Goal: Information Seeking & Learning: Learn about a topic

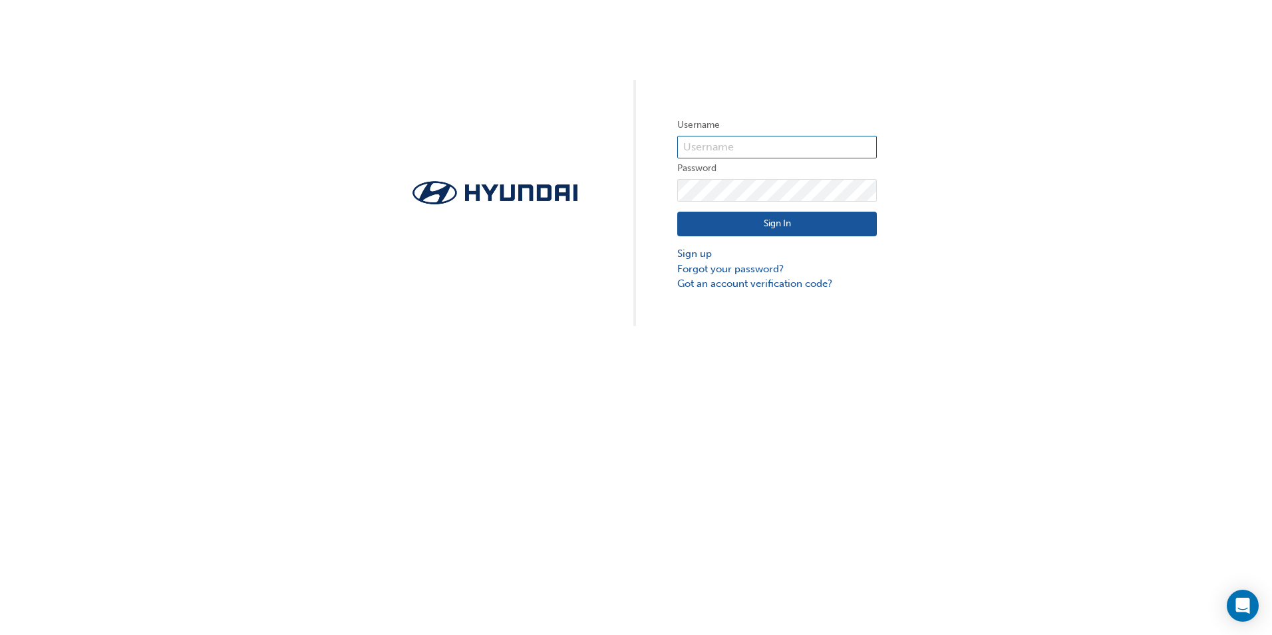
type input "35978"
click at [774, 216] on button "Sign In" at bounding box center [777, 224] width 200 height 25
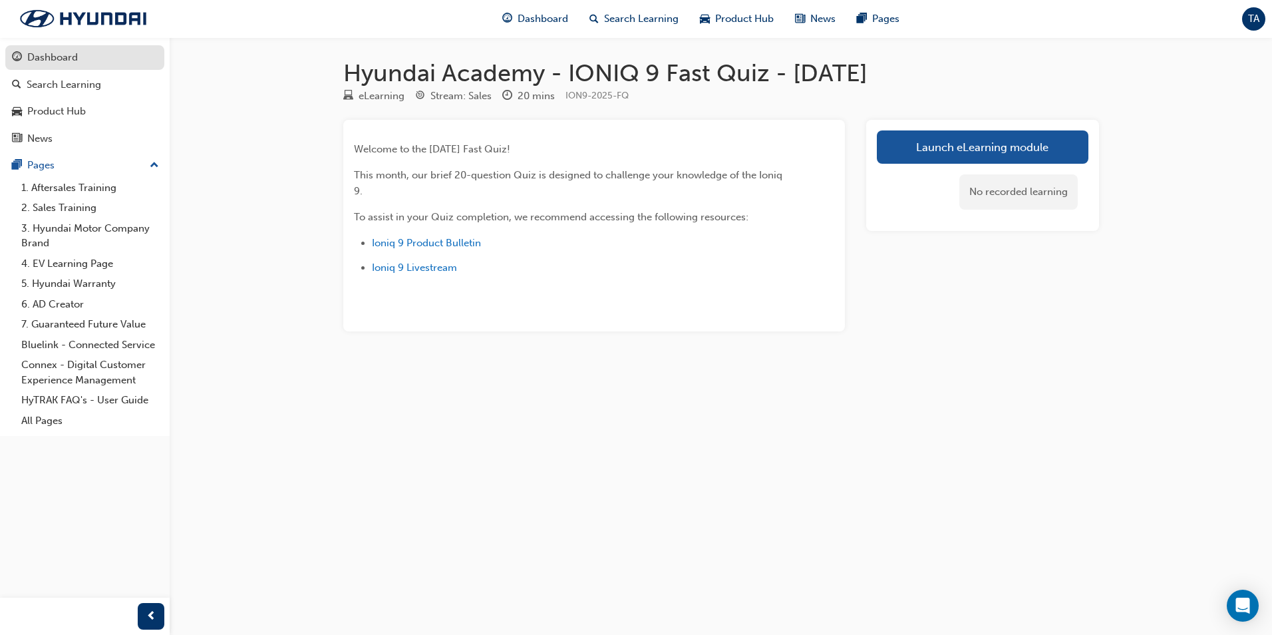
click at [45, 64] on div "Dashboard" at bounding box center [52, 57] width 51 height 15
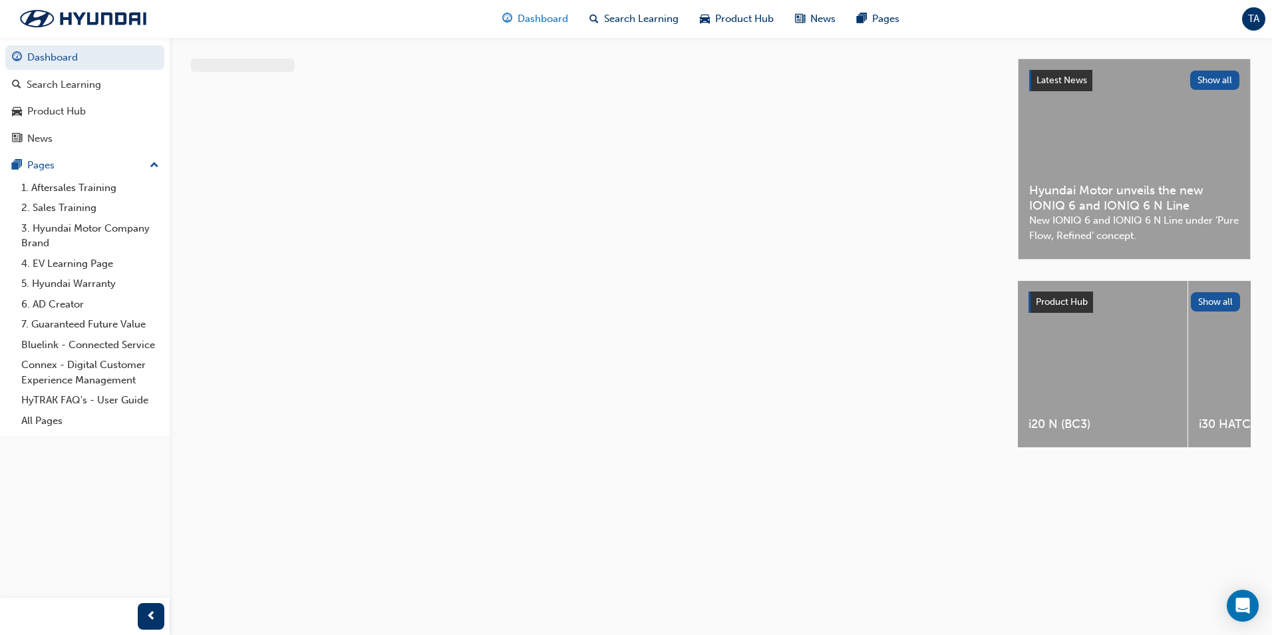
click at [516, 14] on div "Dashboard" at bounding box center [535, 18] width 87 height 27
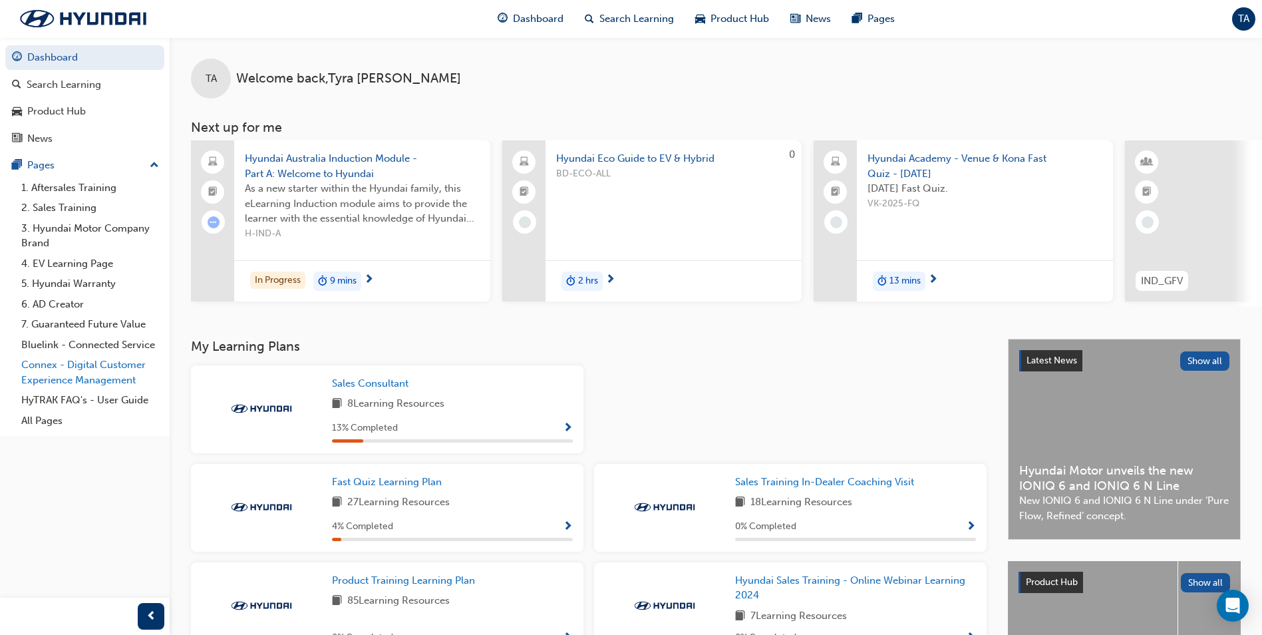
click at [56, 376] on link "Connex - Digital Customer Experience Management" at bounding box center [90, 372] width 148 height 35
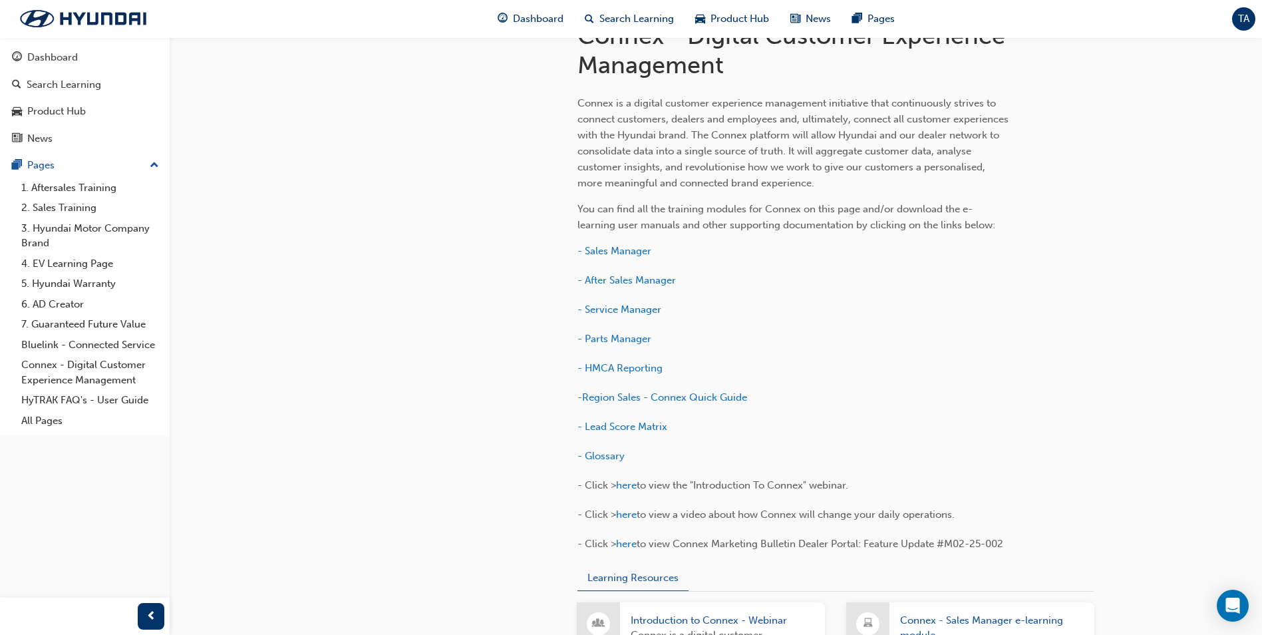
scroll to position [333, 0]
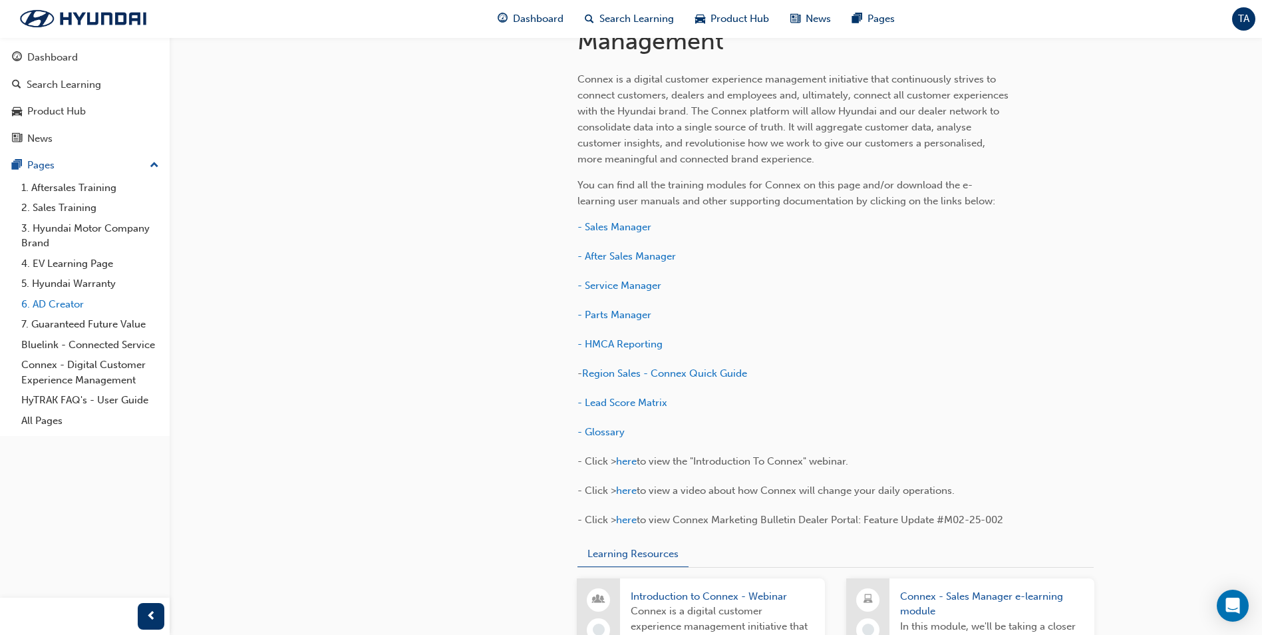
click at [59, 294] on link "6. AD Creator" at bounding box center [90, 304] width 148 height 21
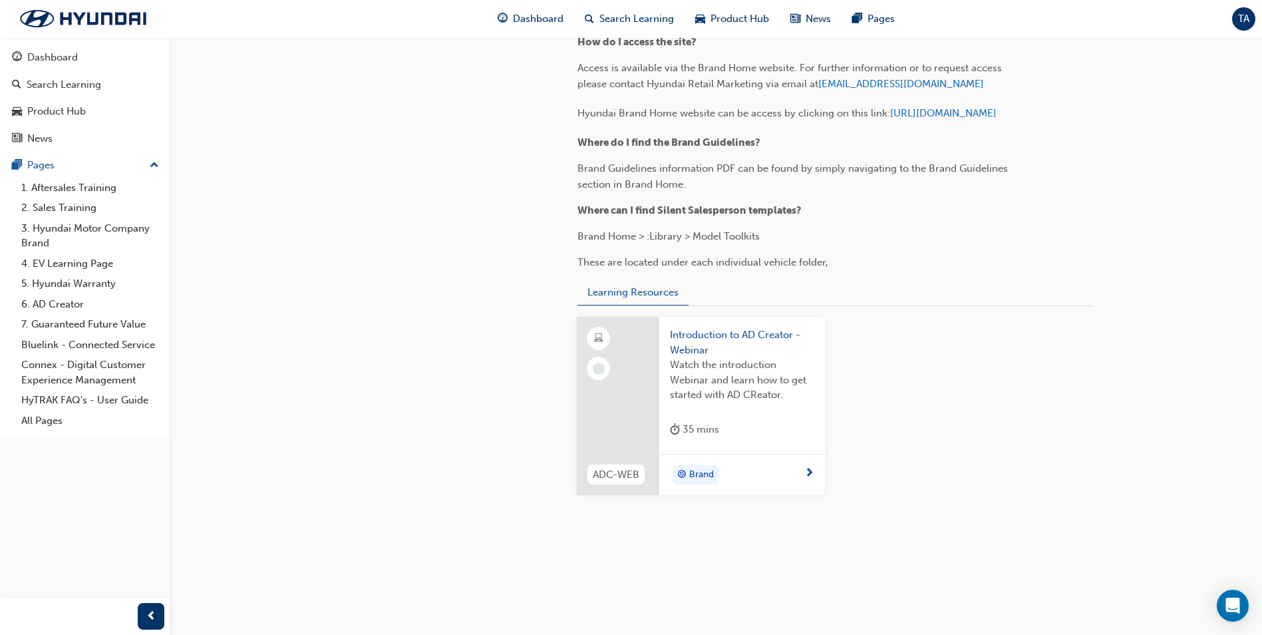
scroll to position [1833, 0]
click at [93, 223] on link "3. Hyundai Motor Company Brand" at bounding box center [90, 235] width 148 height 35
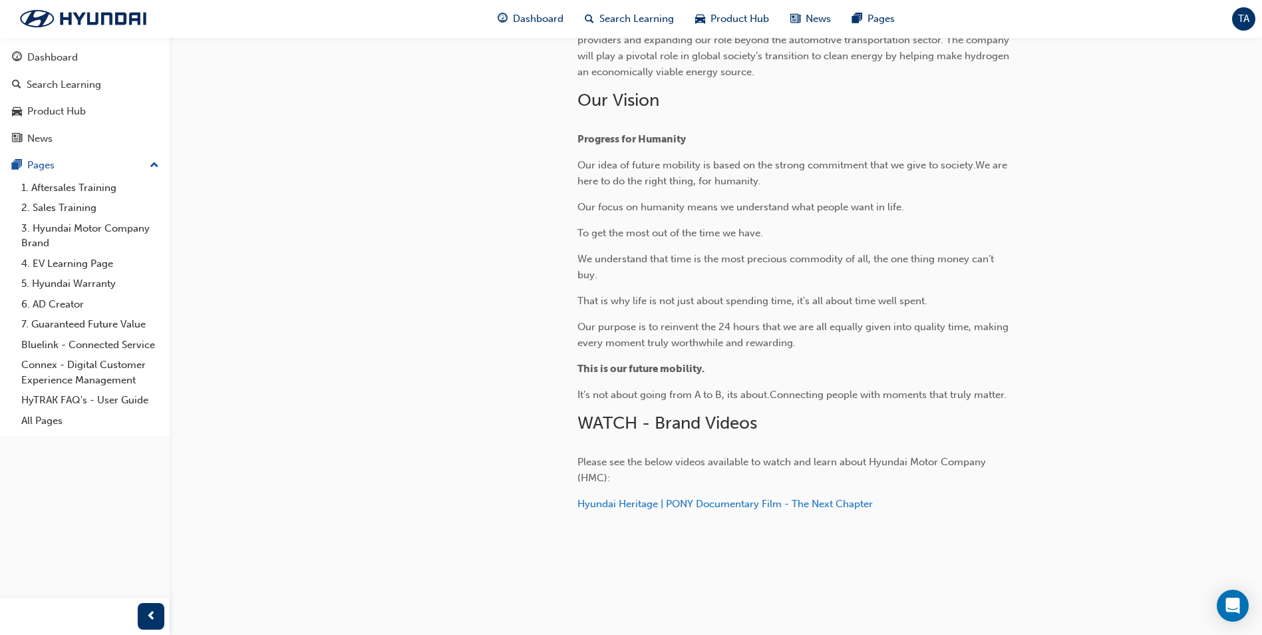
scroll to position [425, 0]
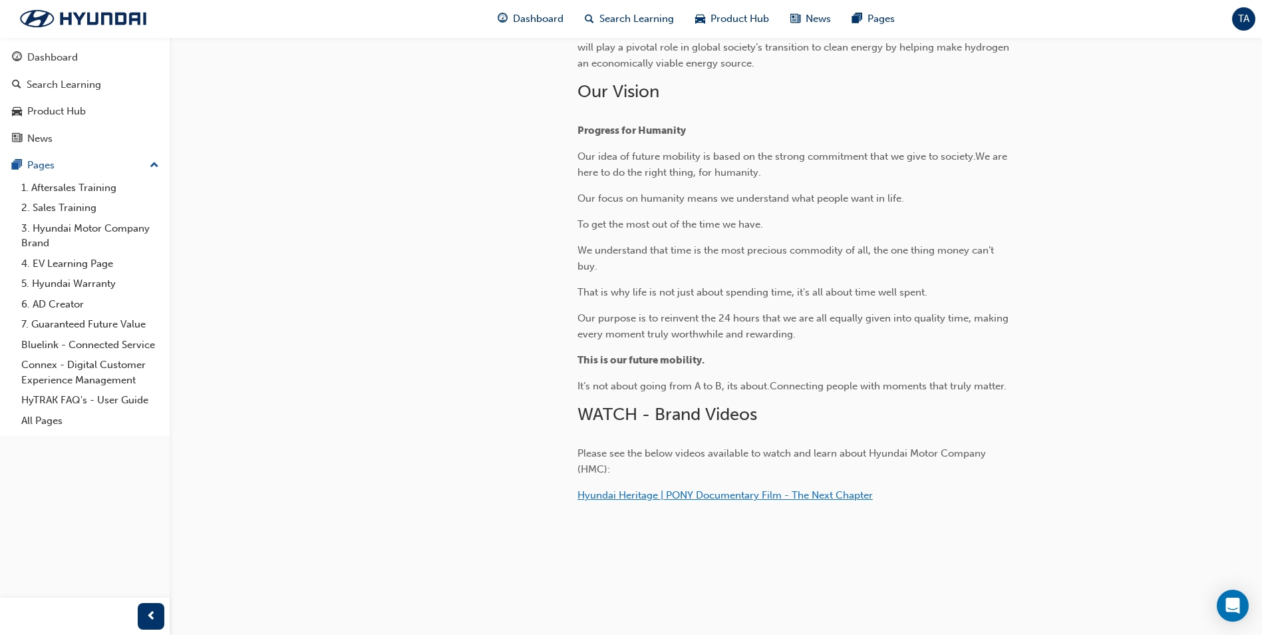
click at [807, 493] on span "Hyundai Heritage | PONY Documentary Film - The Next Chapter" at bounding box center [725, 495] width 295 height 12
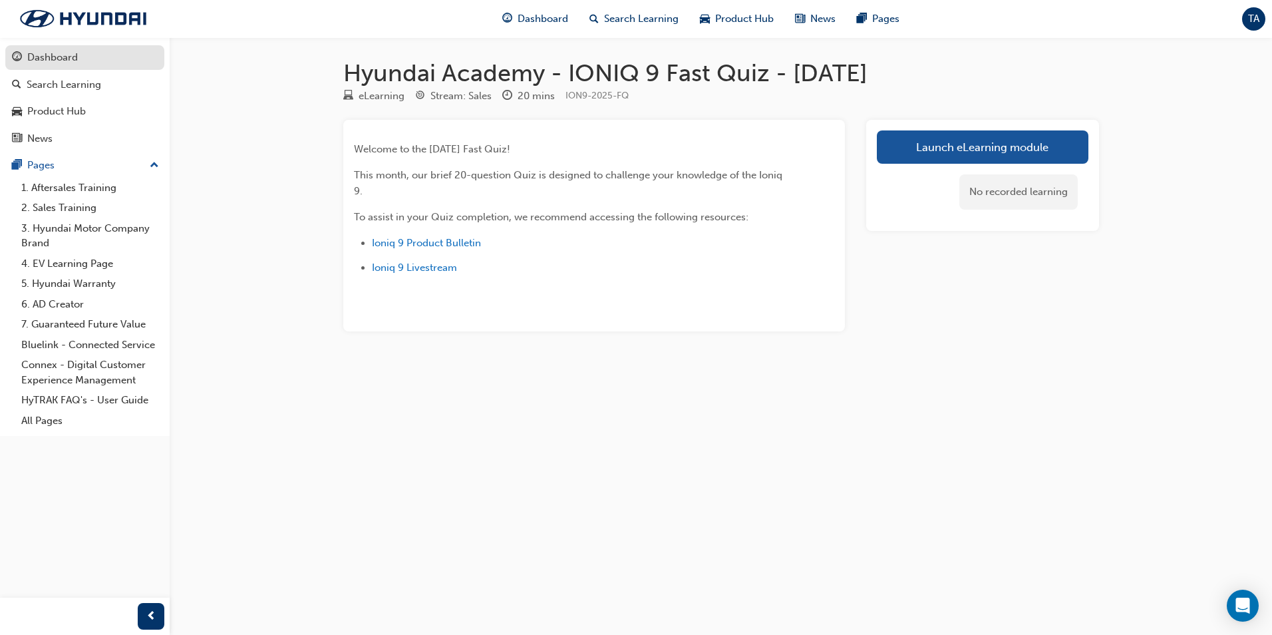
click at [29, 68] on link "Dashboard" at bounding box center [84, 57] width 159 height 25
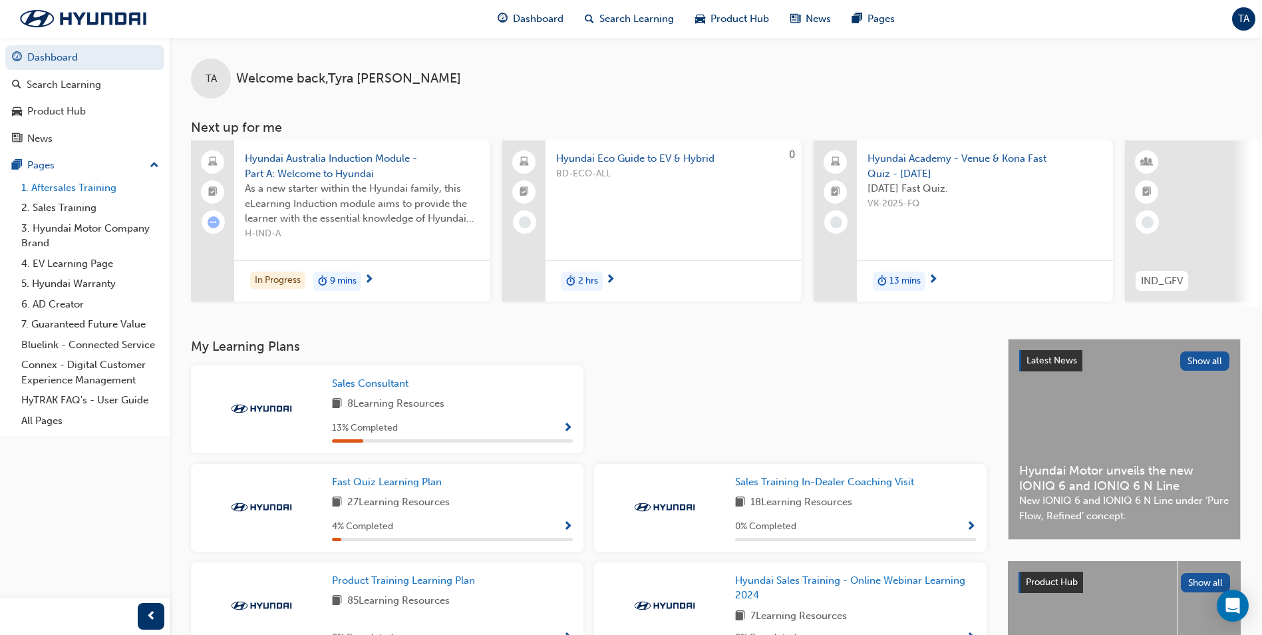
click at [72, 191] on link "1. Aftersales Training" at bounding box center [90, 188] width 148 height 21
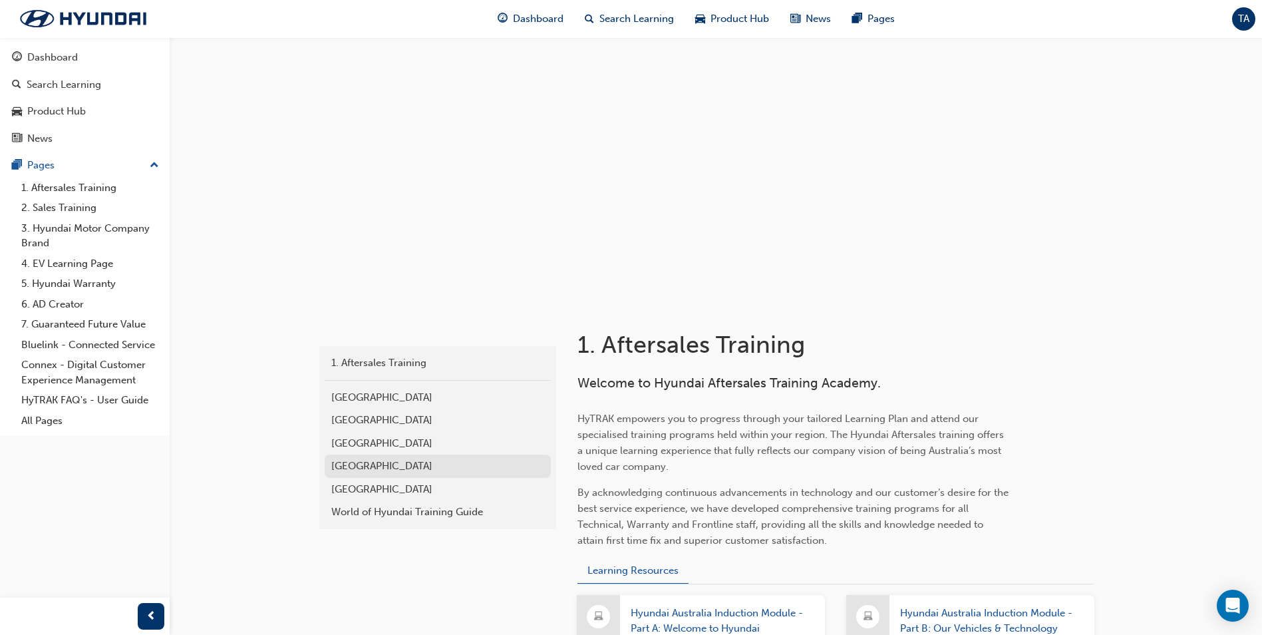
click at [400, 461] on div "Western Region" at bounding box center [437, 466] width 213 height 15
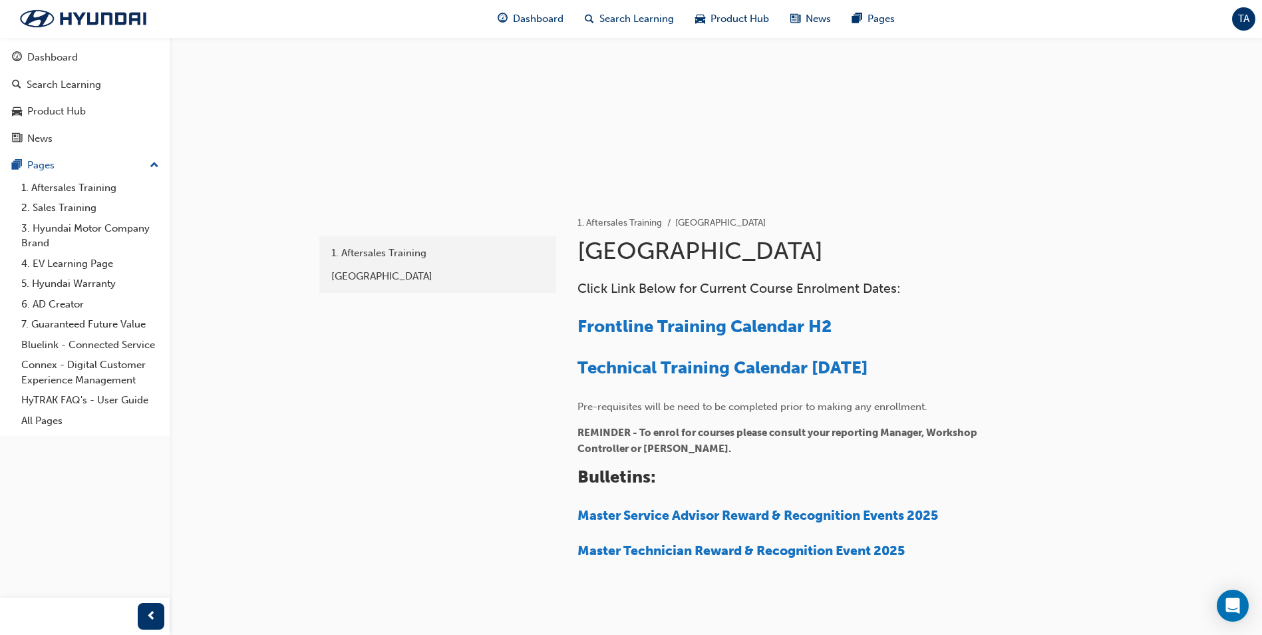
scroll to position [133, 0]
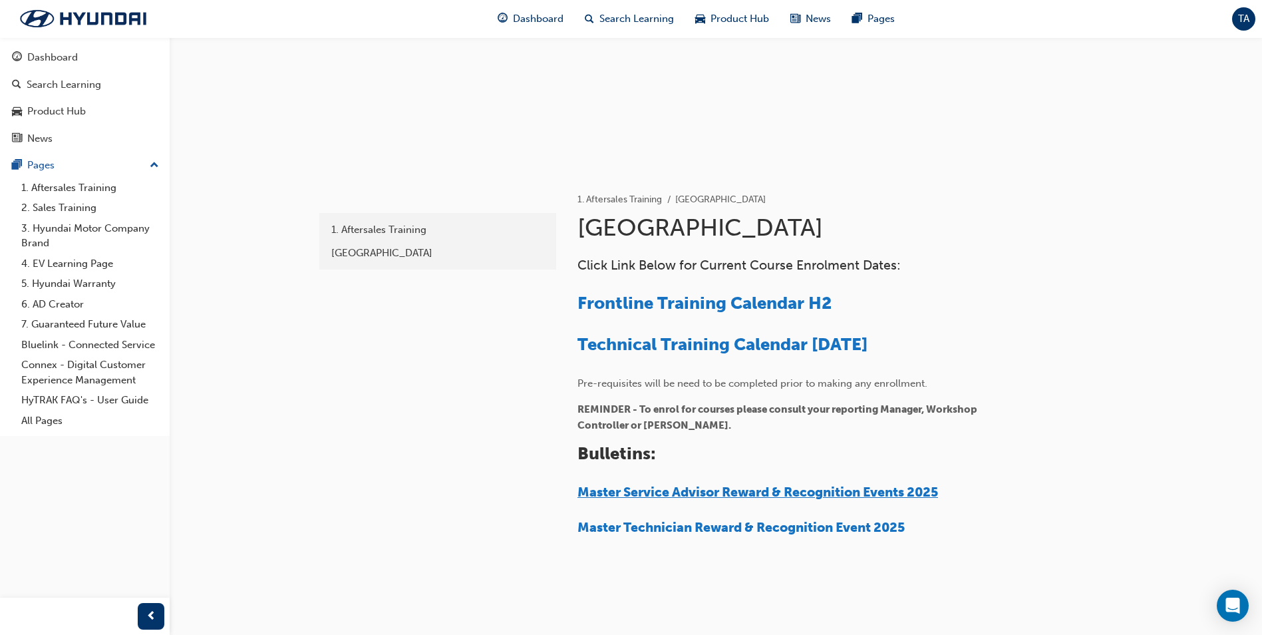
click at [751, 492] on span "Master Service Advisor Reward & Recognition Events 2025" at bounding box center [758, 491] width 361 height 15
